Goal: Information Seeking & Learning: Find specific fact

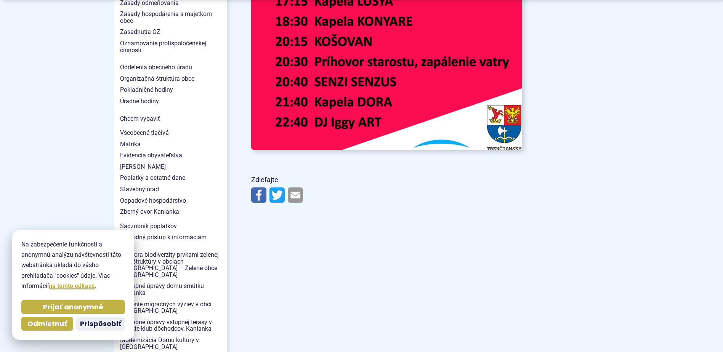
scroll to position [571, 0]
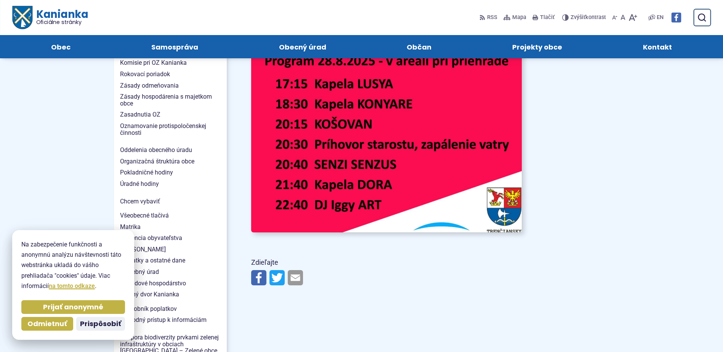
click at [410, 144] on img at bounding box center [386, 40] width 298 height 421
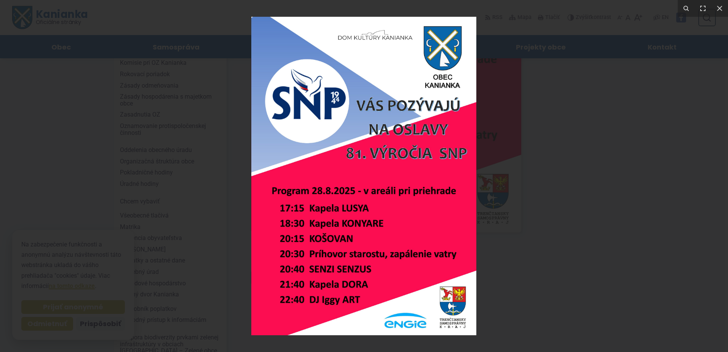
click at [380, 120] on img at bounding box center [363, 176] width 225 height 318
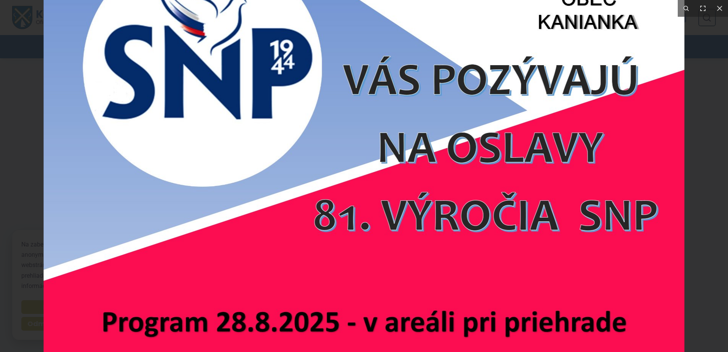
click at [392, 155] on img at bounding box center [364, 280] width 641 height 907
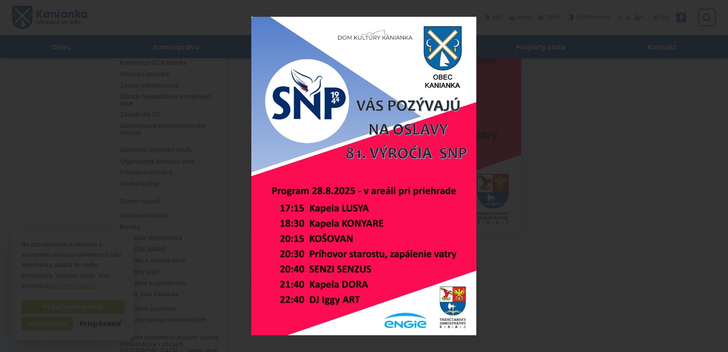
click at [534, 161] on div at bounding box center [364, 176] width 728 height 352
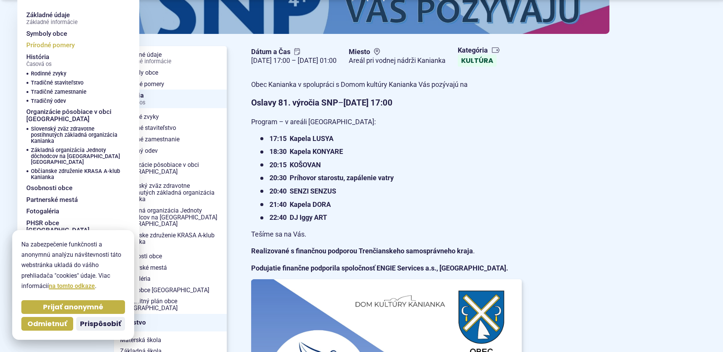
scroll to position [152, 0]
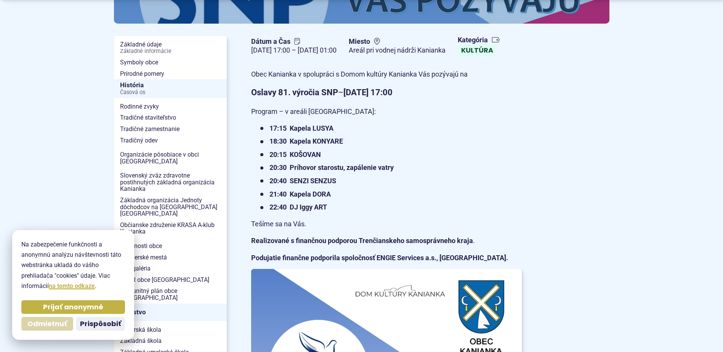
click at [59, 323] on span "Odmietnuť" at bounding box center [47, 324] width 40 height 9
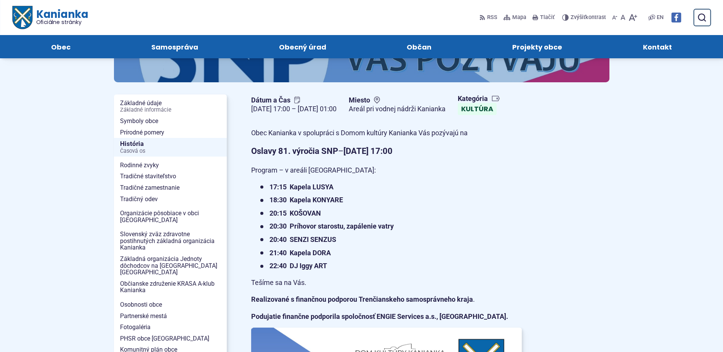
scroll to position [0, 0]
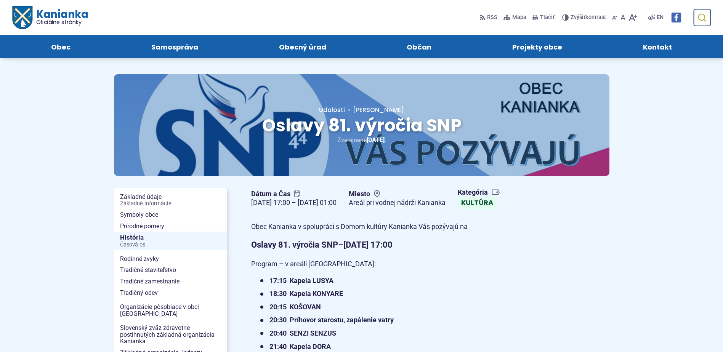
click at [699, 16] on use "submit" at bounding box center [702, 18] width 8 height 8
type input "******"
click at [695, 11] on button "Odoslať vyhľadávací formulár" at bounding box center [702, 18] width 14 height 14
